Goal: Task Accomplishment & Management: Manage account settings

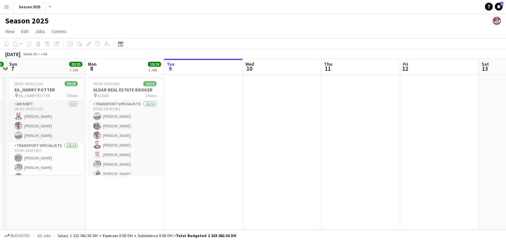
drag, startPoint x: 99, startPoint y: 141, endPoint x: 263, endPoint y: 139, distance: 164.5
click at [263, 140] on app-calendar-viewport "Fri 5 Sat 6 20/20 1 Job Sun 7 20/20 1 Job Mon 8 19/19 1 Job Tue 9 Wed 10 Thu 11…" at bounding box center [253, 144] width 506 height 171
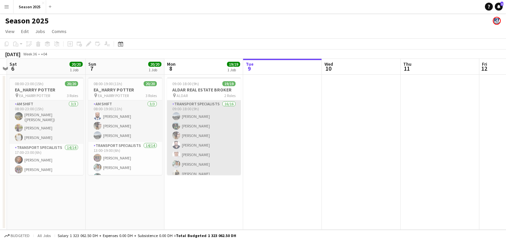
click at [214, 139] on app-card-role "Transport Specialists 16/16 09:00-18:00 (9h) [PERSON_NAME] [PERSON_NAME] Albalo…" at bounding box center [204, 183] width 74 height 166
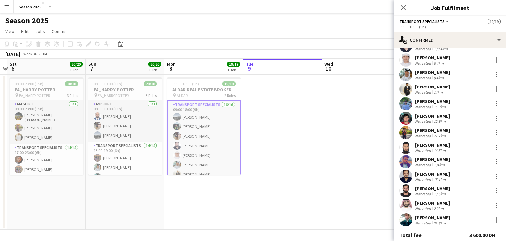
scroll to position [76, 0]
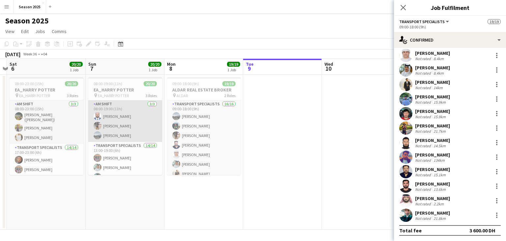
click at [121, 135] on app-card-role "AM SHIFT [DATE] 08:00-19:00 (11h) [PERSON_NAME]" at bounding box center [125, 121] width 74 height 42
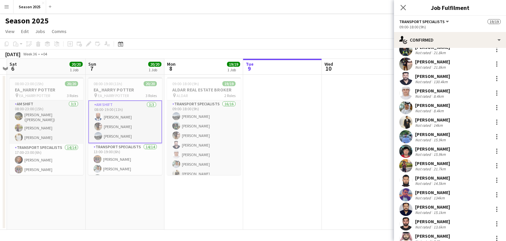
scroll to position [10, 0]
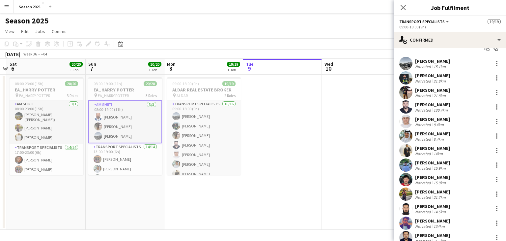
click at [407, 93] on app-user-avatar at bounding box center [406, 92] width 13 height 13
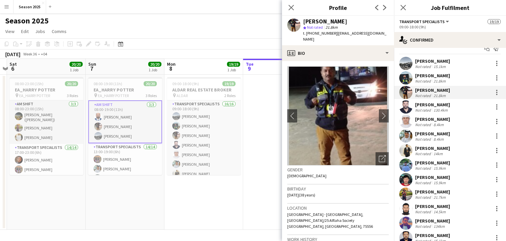
click at [295, 6] on div "Close pop-in" at bounding box center [291, 7] width 18 height 15
click at [290, 8] on icon "Close pop-in" at bounding box center [291, 7] width 6 height 6
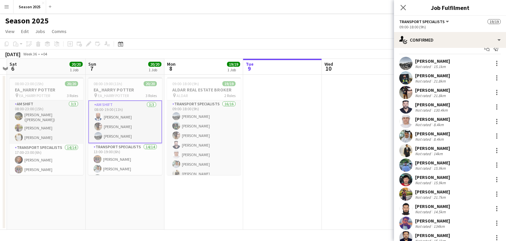
drag, startPoint x: 405, startPoint y: 8, endPoint x: 377, endPoint y: 13, distance: 27.8
click at [405, 8] on icon at bounding box center [403, 7] width 5 height 5
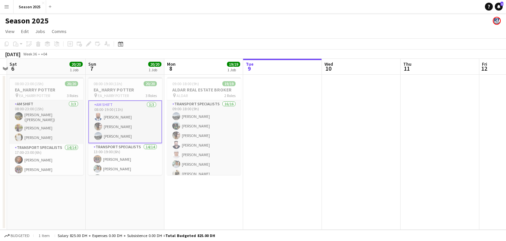
click at [278, 29] on app-page-menu "View Day view expanded Day view collapsed Month view Date picker Jump to [DATE]…" at bounding box center [253, 32] width 506 height 13
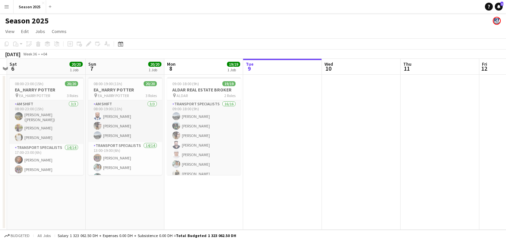
scroll to position [0, 195]
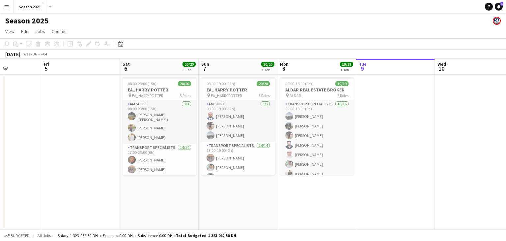
drag, startPoint x: 95, startPoint y: 200, endPoint x: 208, endPoint y: 201, distance: 113.1
click at [208, 201] on app-calendar-viewport "Tue 2 Wed 3 Thu 4 Fri 5 Sat 6 20/20 1 Job Sun 7 20/20 1 Job Mon 8 19/19 1 Job T…" at bounding box center [253, 144] width 506 height 171
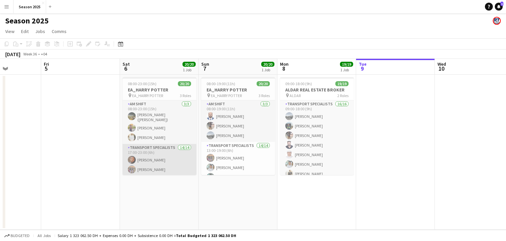
scroll to position [157, 0]
click at [159, 157] on app-card-role "Zone Manager [DATE] 17:00-23:00 (6h) [PERSON_NAME]" at bounding box center [160, 157] width 74 height 42
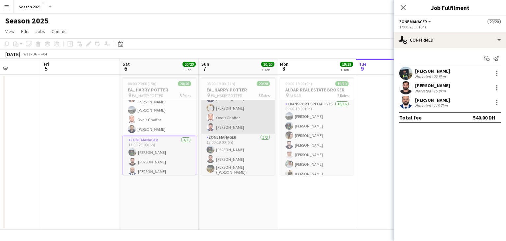
click at [229, 153] on app-card-role "Zone Manager [DATE] 13:00-19:00 (6h) [PERSON_NAME] ([PERSON_NAME])" at bounding box center [238, 156] width 74 height 44
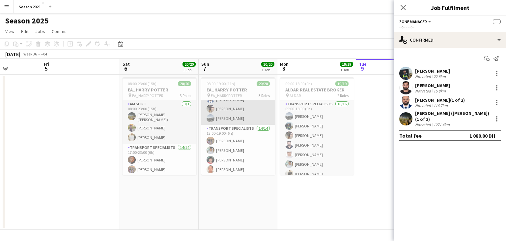
scroll to position [0, 0]
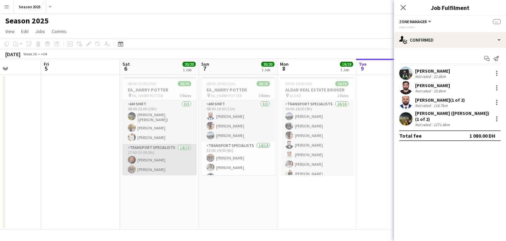
click at [165, 160] on app-card-role "Transport Specialists 14/14 17:00-23:00 (6h) Jibin [PERSON_NAME] Baloshi [PERSO…" at bounding box center [160, 218] width 74 height 149
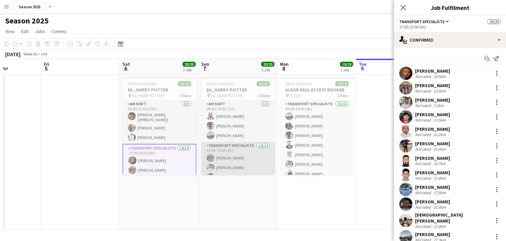
click at [222, 159] on app-card-role "Transport Specialists 14/14 13:00-19:00 (6h) Ahmed Ibrahim Baloshi [PERSON_NAME…" at bounding box center [238, 216] width 74 height 149
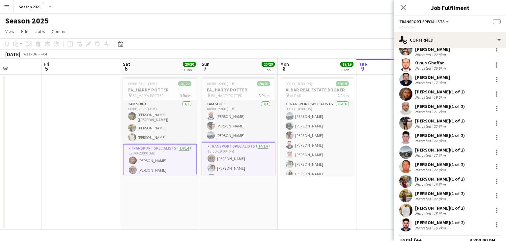
scroll to position [119, 0]
